Goal: Transaction & Acquisition: Purchase product/service

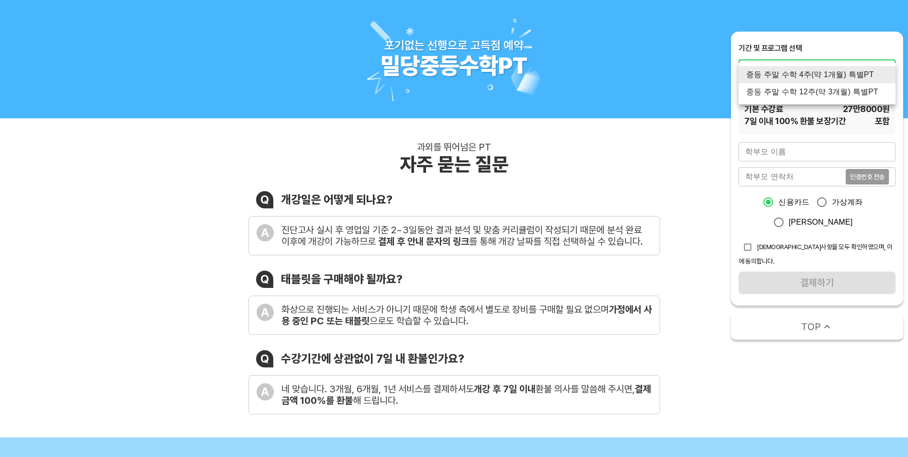
click at [822, 95] on li "중등 주말 수학 12주(약 3개월) 특별PT" at bounding box center [817, 91] width 157 height 17
type input "1430"
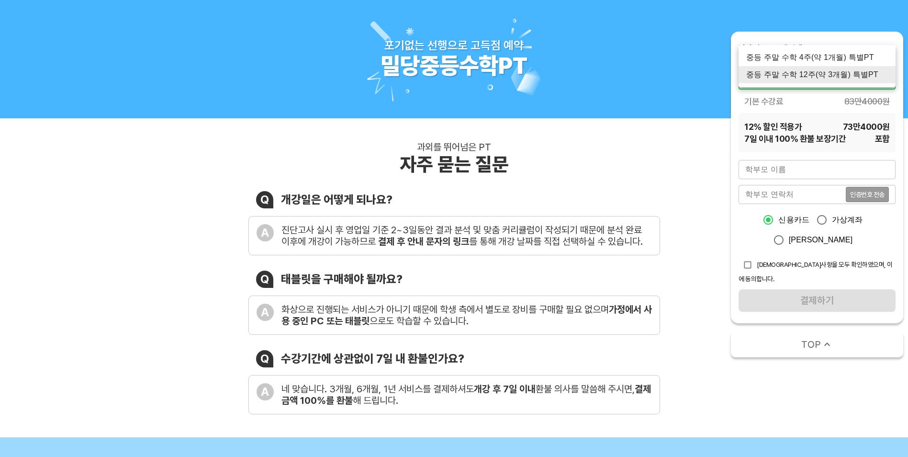
click at [814, 111] on div at bounding box center [454, 228] width 908 height 457
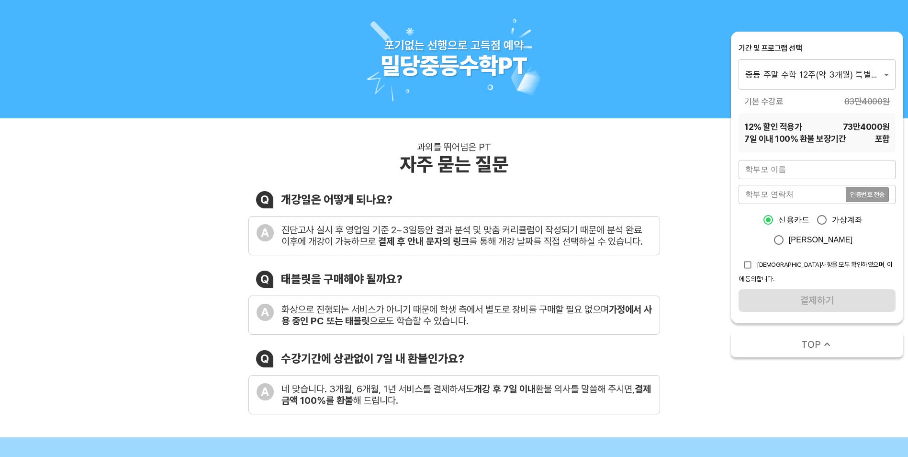
click at [780, 180] on div "학부모 이름 학부모 이름 학부모 연락처 인증번호 전송 학부모 연락처 신용카드 가상계좌 카카오페이 유의사항을 모두 확인하였으며, 이에 동의합니다…" at bounding box center [817, 236] width 157 height 152
click at [780, 168] on input "text" at bounding box center [817, 169] width 157 height 19
click at [850, 166] on input "text" at bounding box center [817, 169] width 157 height 19
click at [860, 172] on input "text" at bounding box center [817, 169] width 157 height 19
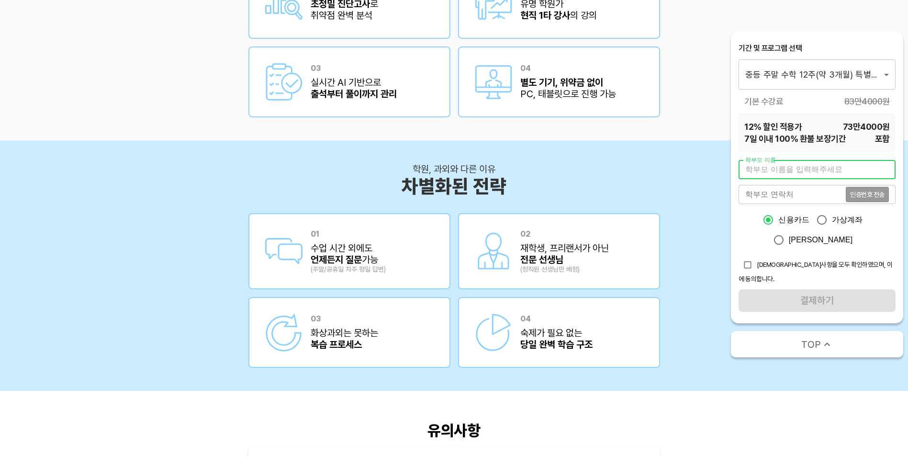
scroll to position [1472, 0]
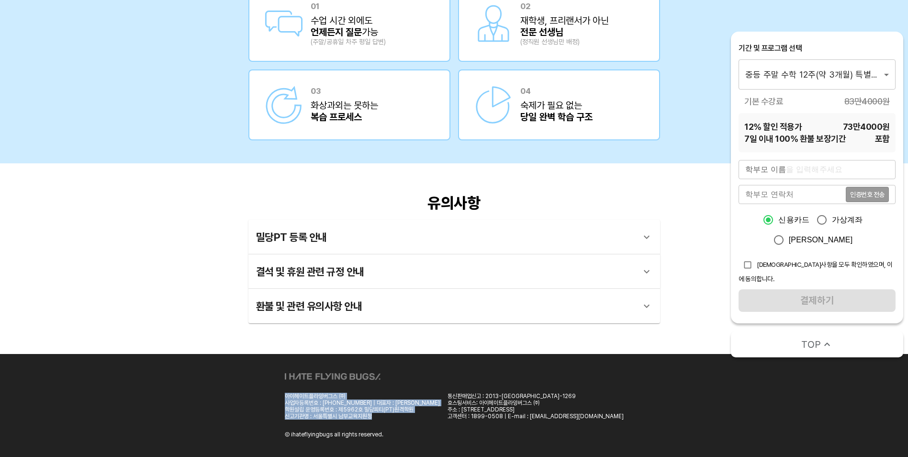
drag, startPoint x: 314, startPoint y: 395, endPoint x: 420, endPoint y: 414, distance: 108.0
click at [420, 414] on div "아이헤이트플라잉버그스 ㈜ 사업자등록번호 : 101-86-69359 | 대표자 : 박찬용 학원설립 운영등록번호 : 제5962호 밀당피티(PT)원…" at bounding box center [362, 406] width 155 height 27
drag, startPoint x: 420, startPoint y: 414, endPoint x: 418, endPoint y: 425, distance: 10.7
click at [418, 425] on div "아이헤이트플라잉버그스 ㈜ 사업자등록번호 : 101-86-69359 | 대표자 : 박찬용 학원설립 운영등록번호 : 제5962호 밀당피티(PT)원…" at bounding box center [454, 405] width 339 height 65
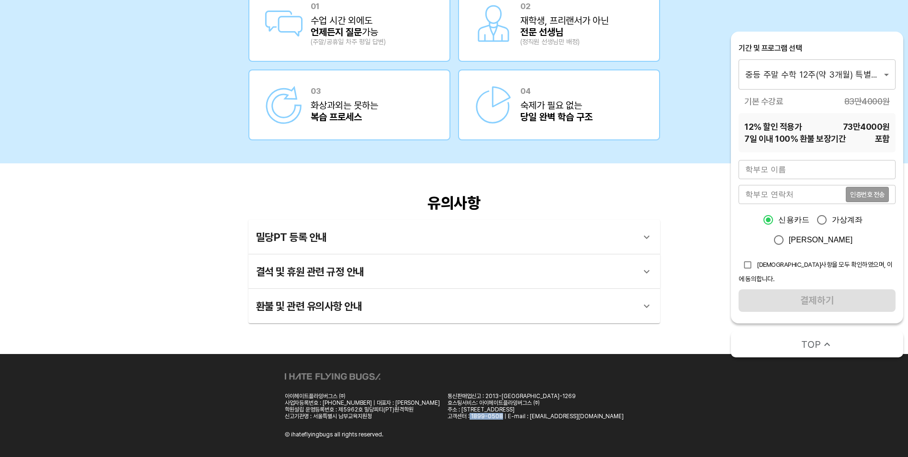
drag, startPoint x: 476, startPoint y: 416, endPoint x: 506, endPoint y: 415, distance: 30.2
click at [506, 415] on div "고객센터 : 1899-0508 | E-mail : [EMAIL_ADDRESS][DOMAIN_NAME]" at bounding box center [536, 416] width 176 height 7
drag, startPoint x: 506, startPoint y: 415, endPoint x: 499, endPoint y: 414, distance: 6.8
click at [499, 414] on div "고객센터 : 1899-0508 | E-mail : [EMAIL_ADDRESS][DOMAIN_NAME]" at bounding box center [536, 416] width 176 height 7
drag, startPoint x: 476, startPoint y: 417, endPoint x: 506, endPoint y: 415, distance: 29.2
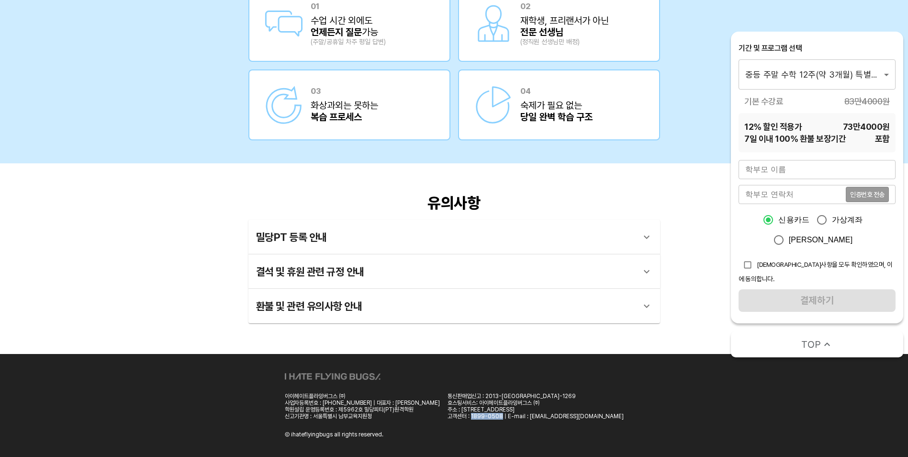
click at [506, 415] on div "고객센터 : 1899-0508 | E-mail : [EMAIL_ADDRESS][DOMAIN_NAME]" at bounding box center [536, 416] width 176 height 7
copy div "1899-0508"
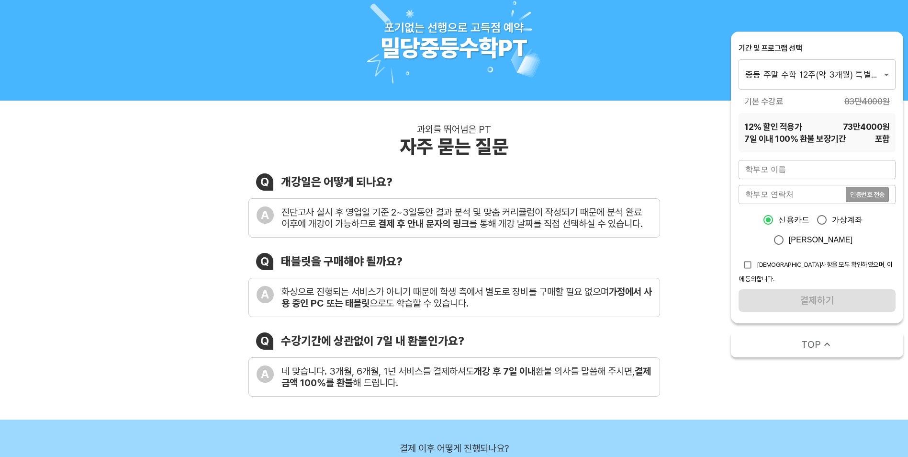
scroll to position [0, 0]
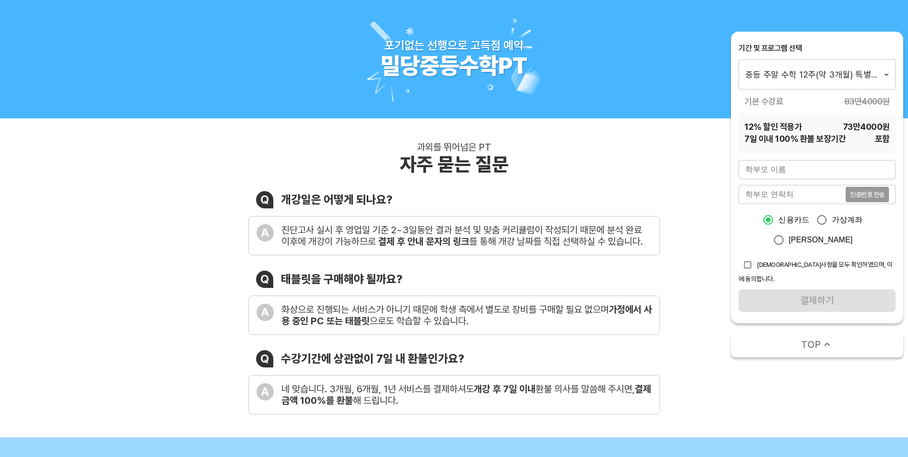
click at [466, 59] on div "밀당중등수학PT" at bounding box center [454, 66] width 147 height 28
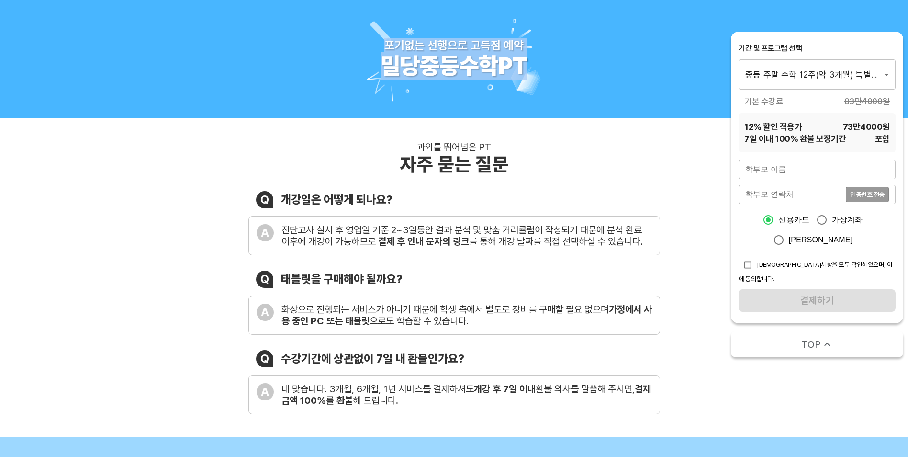
drag, startPoint x: 385, startPoint y: 46, endPoint x: 545, endPoint y: 73, distance: 162.1
click at [545, 73] on div "포기없는 선행으로 고득점 예약 밀당중등수학PT" at bounding box center [454, 59] width 208 height 103
drag, startPoint x: 528, startPoint y: 66, endPoint x: 368, endPoint y: 35, distance: 163.3
click at [368, 35] on div "포기없는 선행으로 고득점 예약 밀당중등수학PT" at bounding box center [454, 59] width 208 height 103
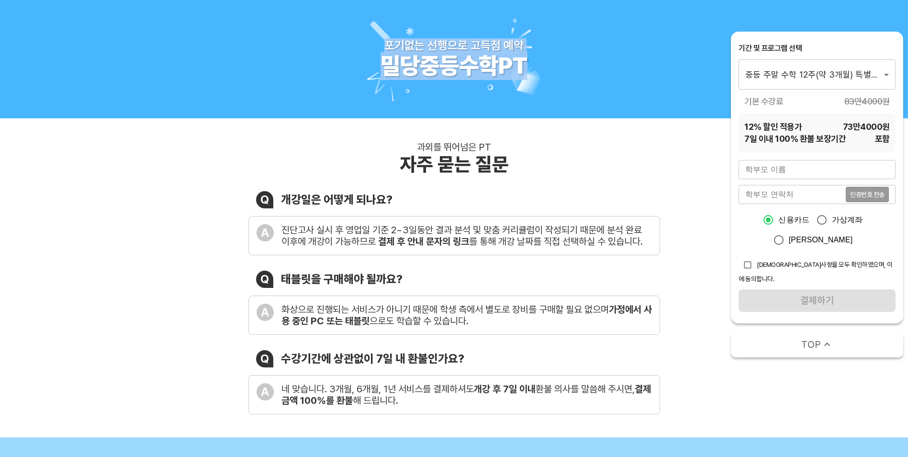
drag, startPoint x: 368, startPoint y: 35, endPoint x: 326, endPoint y: 59, distance: 48.3
click at [326, 59] on div "포기없는 선행으로 고득점 예약 밀당중등수학PT" at bounding box center [454, 59] width 908 height 118
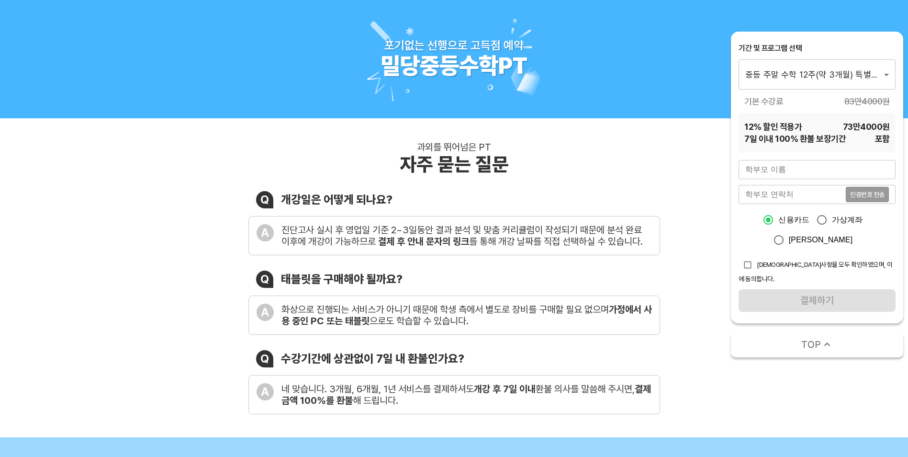
click at [420, 59] on div "밀당중등수학PT" at bounding box center [454, 66] width 147 height 28
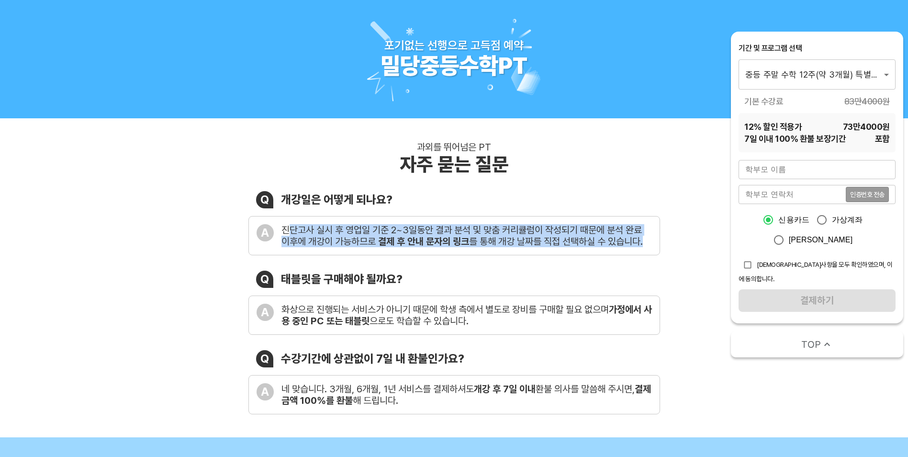
drag, startPoint x: 293, startPoint y: 228, endPoint x: 675, endPoint y: 250, distance: 382.7
click at [675, 250] on div "과외를 뛰어넘은 PT 자주 묻는 질문 Q 개강일은 어떻게 되나요? A 진단고사 실시 후 영업일 기준 2~3일동안 결과 분석 및 맞춤 커리큘럼이…" at bounding box center [454, 277] width 908 height 319
click at [405, 242] on b "결제 후 안내 문자의 링크" at bounding box center [423, 241] width 91 height 11
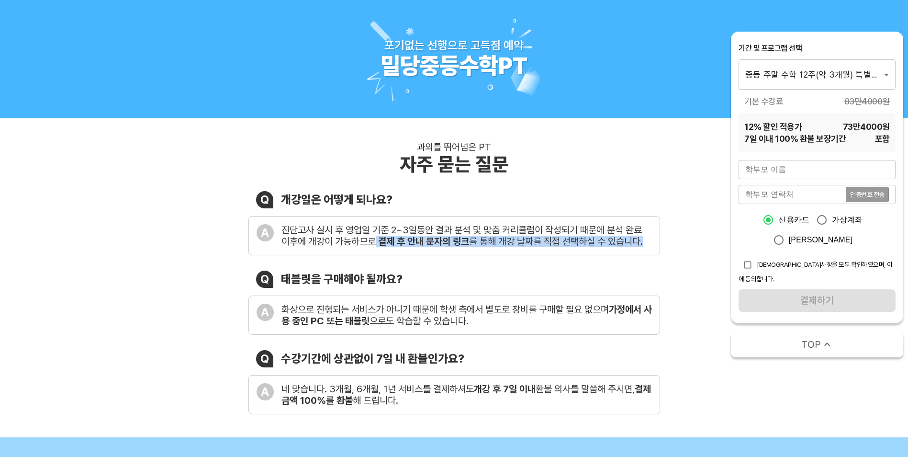
drag, startPoint x: 376, startPoint y: 243, endPoint x: 650, endPoint y: 245, distance: 273.4
click at [650, 245] on div "진단고사 실시 후 영업일 기준 2~3일동안 결과 분석 및 맞춤 커리큘럼이 작성되기 때문에 분석 완료 이후에 개강이 가능하므로 결제 후 안내 문…" at bounding box center [467, 235] width 371 height 23
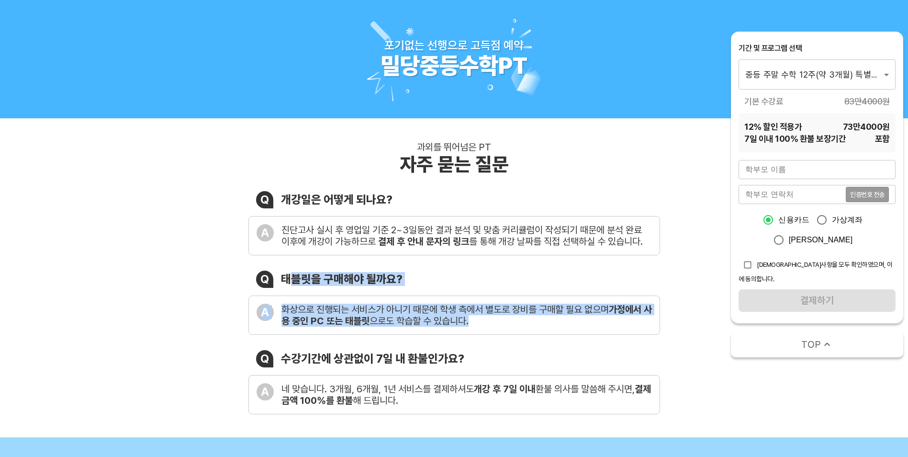
drag, startPoint x: 286, startPoint y: 280, endPoint x: 503, endPoint y: 330, distance: 222.1
click at [503, 330] on div "Q 태블릿을 구매해야 될까요? A 화상으로 진행되는 서비스가 아니기 때문에 학생 측에서 별도로 장비를 구매할 필요 없으며 가정에서 사용 중인 …" at bounding box center [454, 303] width 412 height 64
click at [505, 328] on div "A 화상으로 진행되는 서비스가 아니기 때문에 학생 측에서 별도로 장비를 구매할 필요 없으며 가정에서 사용 중인 PC 또는 태블릿 으로도 학습할…" at bounding box center [454, 314] width 412 height 39
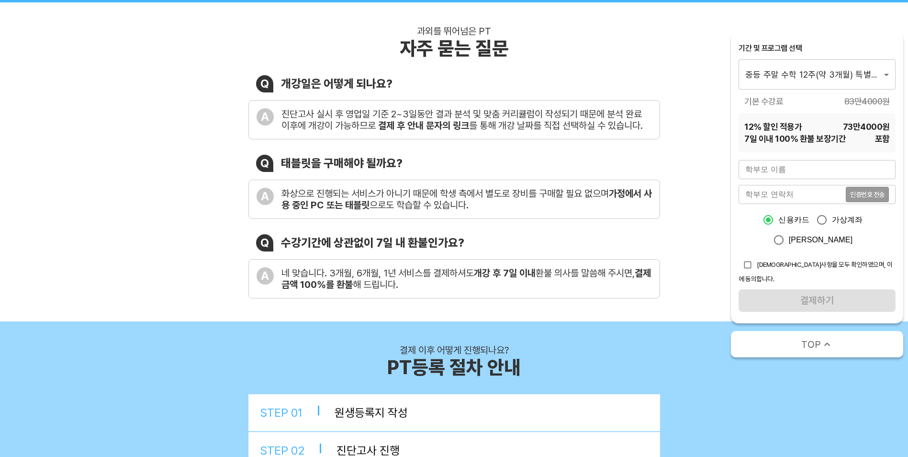
scroll to position [144, 0]
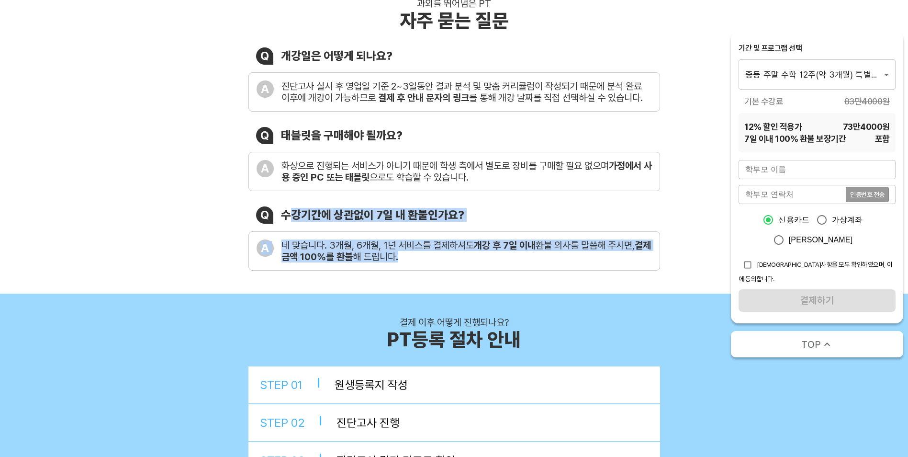
drag, startPoint x: 290, startPoint y: 217, endPoint x: 442, endPoint y: 258, distance: 157.7
click at [442, 258] on div "Q 수강기간에 상관없이 7일 내 환불인가요? A 네 맞습니다. 3개월, 6개월, 1년 서비스를 결제하셔도 개강 후 7일 이내 환불 의사를 말씀…" at bounding box center [454, 238] width 412 height 64
click at [442, 258] on div "네 맞습니다. 3개월, 6개월, 1년 서비스를 결제하셔도 개강 후 7일 이내 환불 의사를 말씀해 주시면, 결제금액 100%를 환불 해 드립니다." at bounding box center [467, 250] width 371 height 23
drag, startPoint x: 424, startPoint y: 258, endPoint x: 277, endPoint y: 246, distance: 147.5
click at [277, 246] on div "A 네 맞습니다. 3개월, 6개월, 1년 서비스를 결제하셔도 개강 후 7일 이내 환불 의사를 말씀해 주시면, 결제금액 100%를 환불 해 드립…" at bounding box center [454, 250] width 412 height 39
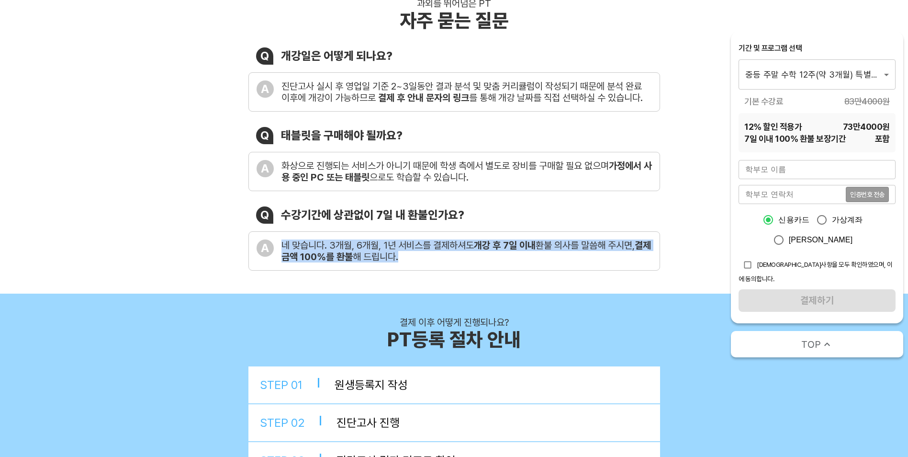
click at [277, 246] on div "A 네 맞습니다. 3개월, 6개월, 1년 서비스를 결제하셔도 개강 후 7일 이내 환불 의사를 말씀해 주시면, 결제금액 100%를 환불 해 드립…" at bounding box center [454, 250] width 412 height 39
drag, startPoint x: 277, startPoint y: 246, endPoint x: 464, endPoint y: 260, distance: 188.2
click at [464, 260] on div "A 네 맞습니다. 3개월, 6개월, 1년 서비스를 결제하셔도 개강 후 7일 이내 환불 의사를 말씀해 주시면, 결제금액 100%를 환불 해 드립…" at bounding box center [454, 250] width 412 height 39
click at [464, 260] on div "네 맞습니다. 3개월, 6개월, 1년 서비스를 결제하셔도 개강 후 7일 이내 환불 의사를 말씀해 주시면, 결제금액 100%를 환불 해 드립니다." at bounding box center [467, 250] width 371 height 23
drag, startPoint x: 281, startPoint y: 243, endPoint x: 443, endPoint y: 262, distance: 162.9
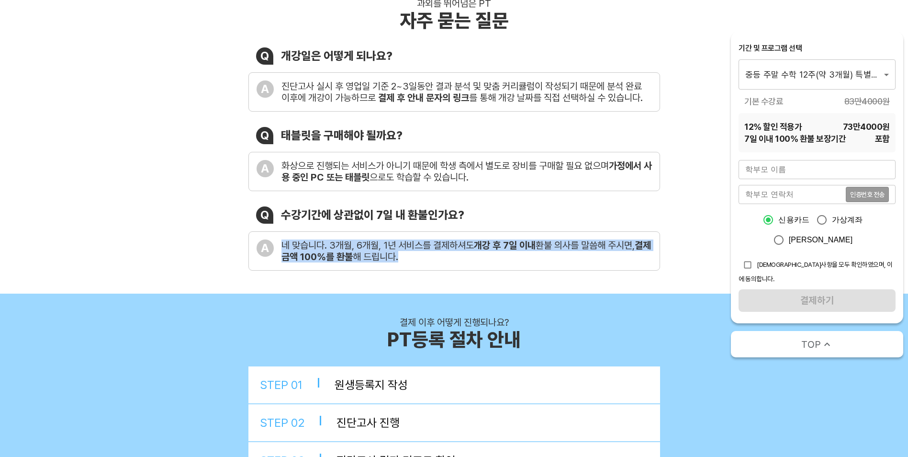
click at [443, 262] on div "네 맞습니다. 3개월, 6개월, 1년 서비스를 결제하셔도 개강 후 7일 이내 환불 의사를 말씀해 주시면, 결제금액 100%를 환불 해 드립니다." at bounding box center [467, 250] width 371 height 23
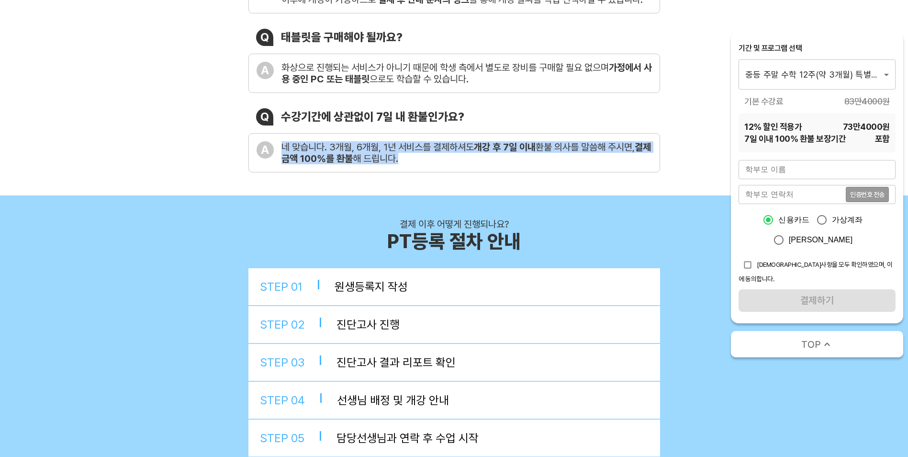
scroll to position [287, 0]
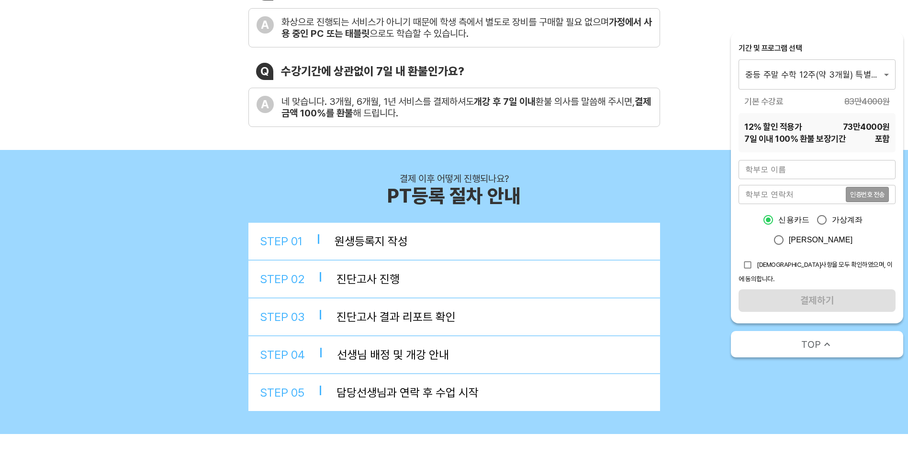
click at [446, 201] on div "PT등록 절차 안내" at bounding box center [454, 195] width 134 height 23
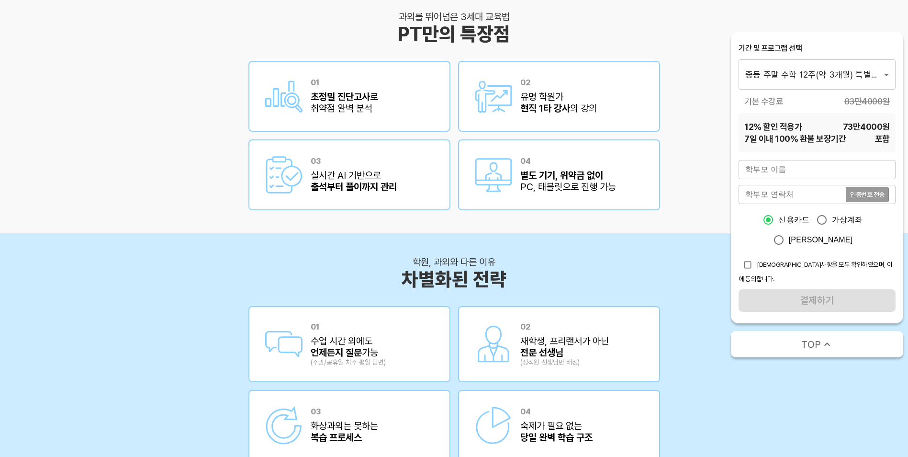
scroll to position [1149, 0]
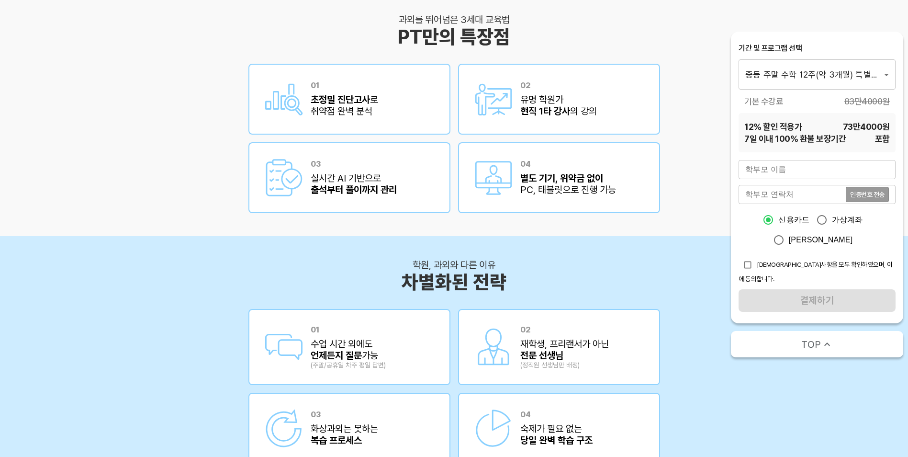
click at [790, 171] on input "text" at bounding box center [817, 169] width 157 height 19
type input "r"
type input "김선희"
type input "01046130735"
click at [846, 187] on button "인증번호 전송" at bounding box center [867, 194] width 43 height 15
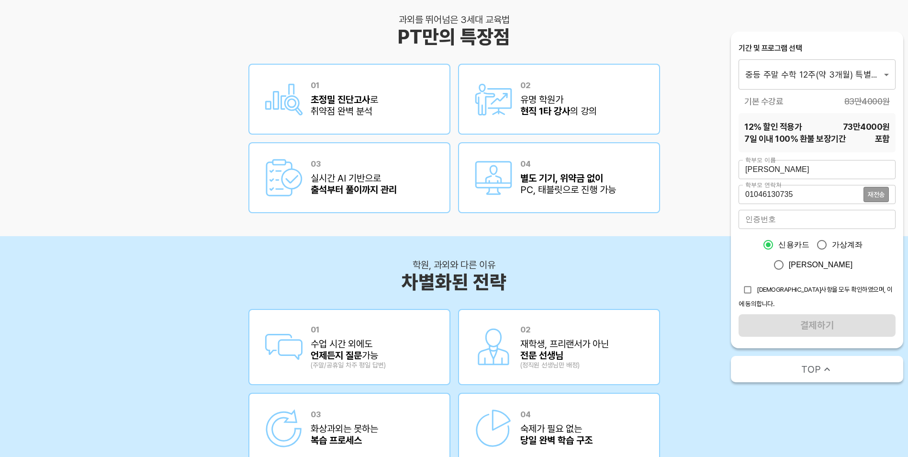
click at [779, 224] on input "number" at bounding box center [817, 219] width 157 height 19
type input "1180"
click at [749, 293] on input "checkbox" at bounding box center [748, 290] width 18 height 18
checkbox input "true"
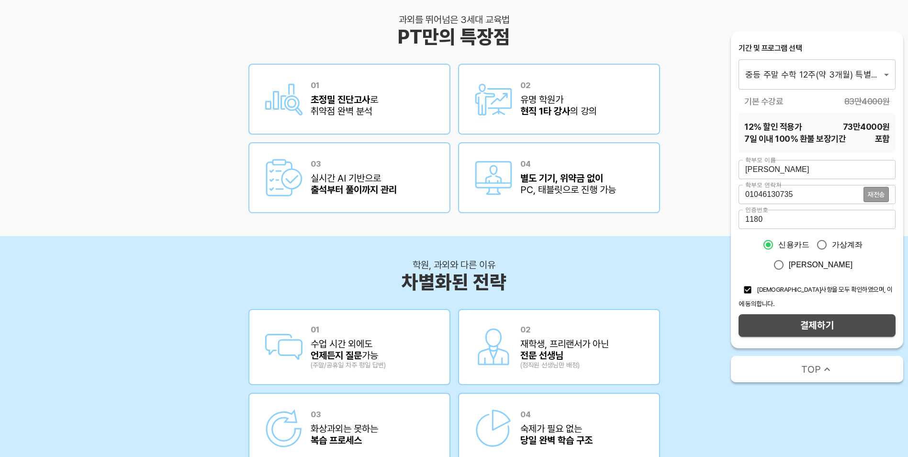
click at [812, 319] on span "결제하기" at bounding box center [817, 325] width 142 height 17
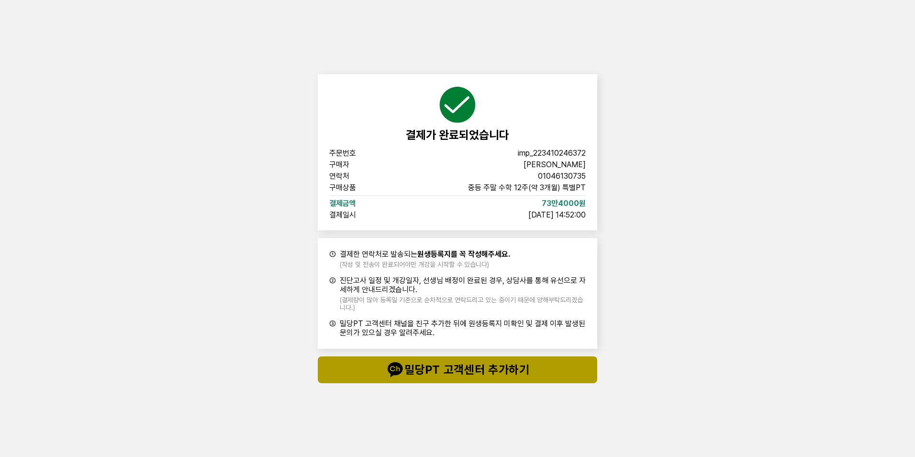
click at [466, 375] on span "밀당PT 고객센터 추가하기" at bounding box center [457, 369] width 241 height 19
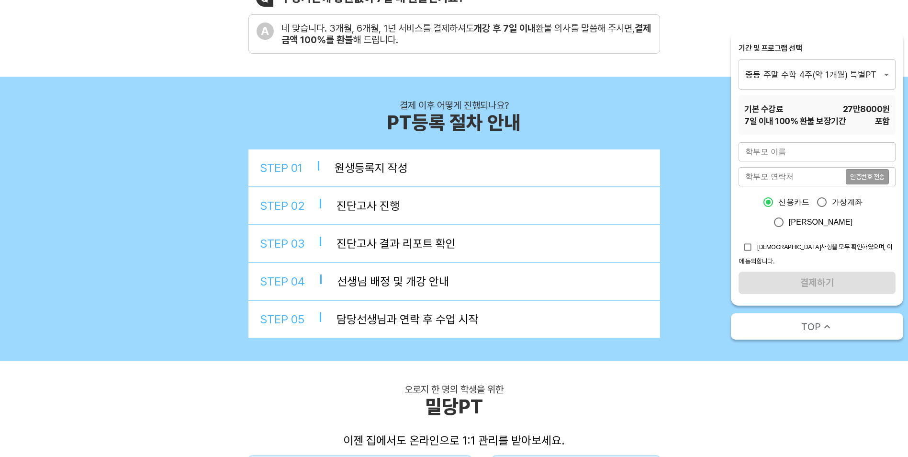
scroll to position [383, 0]
